Goal: Task Accomplishment & Management: Use online tool/utility

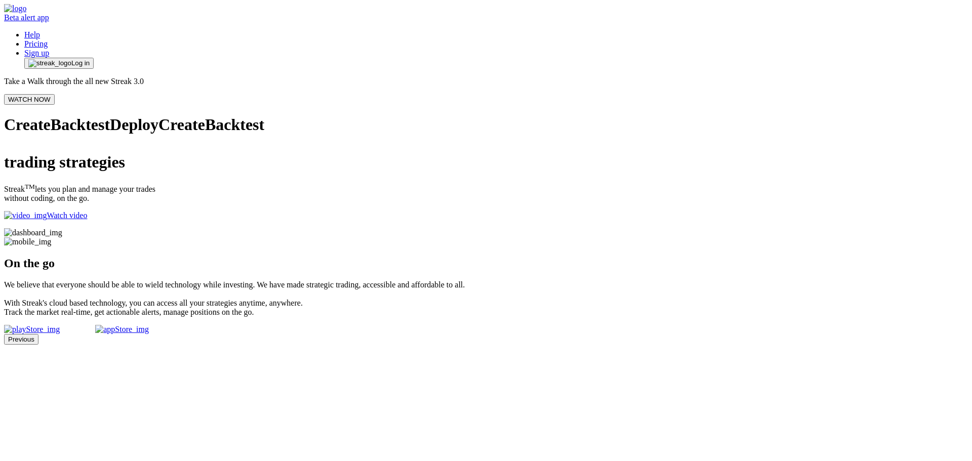
click at [90, 59] on span "Log in" at bounding box center [80, 63] width 18 height 8
click at [94, 58] on button "Log in" at bounding box center [58, 63] width 69 height 11
